Goal: Task Accomplishment & Management: Manage account settings

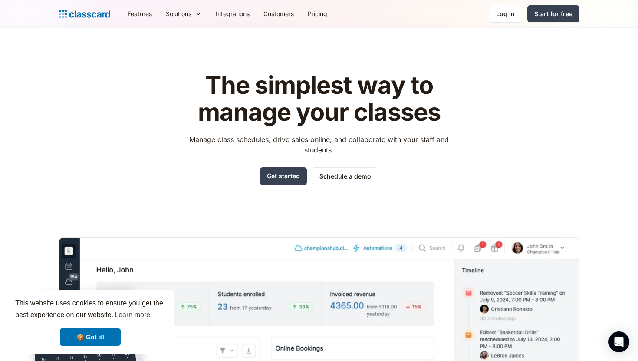
click at [507, 24] on div "Features Resources Blog The latest industry news, updates and info. Customer st…" at bounding box center [319, 14] width 638 height 28
click at [503, 22] on link "Log in" at bounding box center [505, 14] width 33 height 18
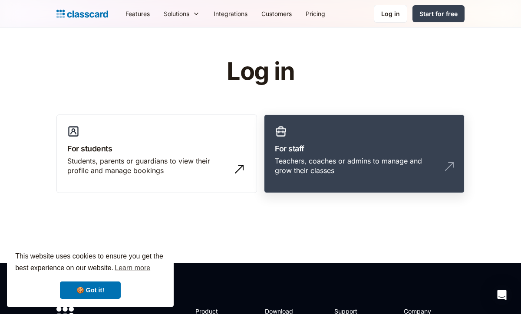
click at [284, 146] on h3 "For staff" at bounding box center [364, 149] width 179 height 12
